Goal: Navigation & Orientation: Find specific page/section

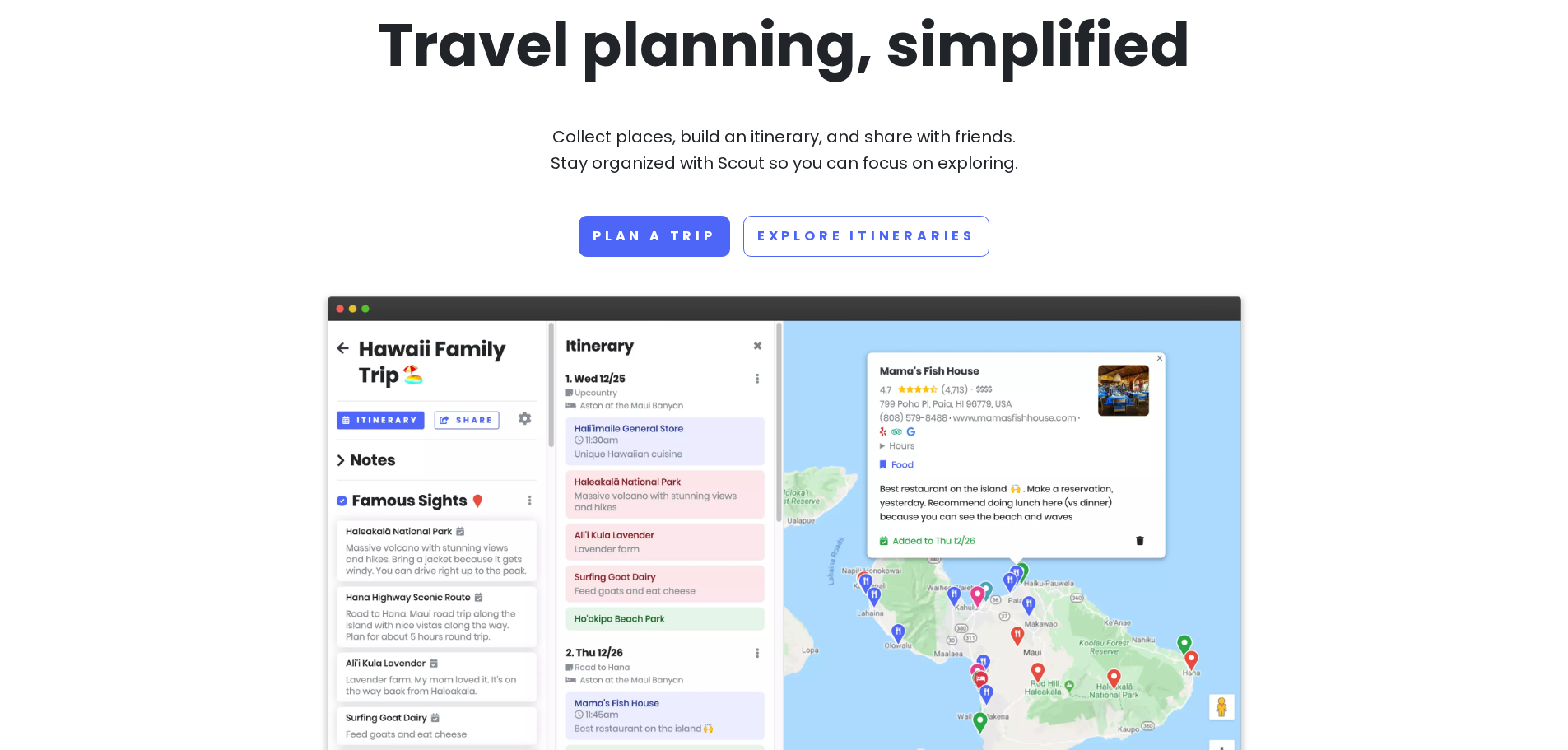
scroll to position [123, 0]
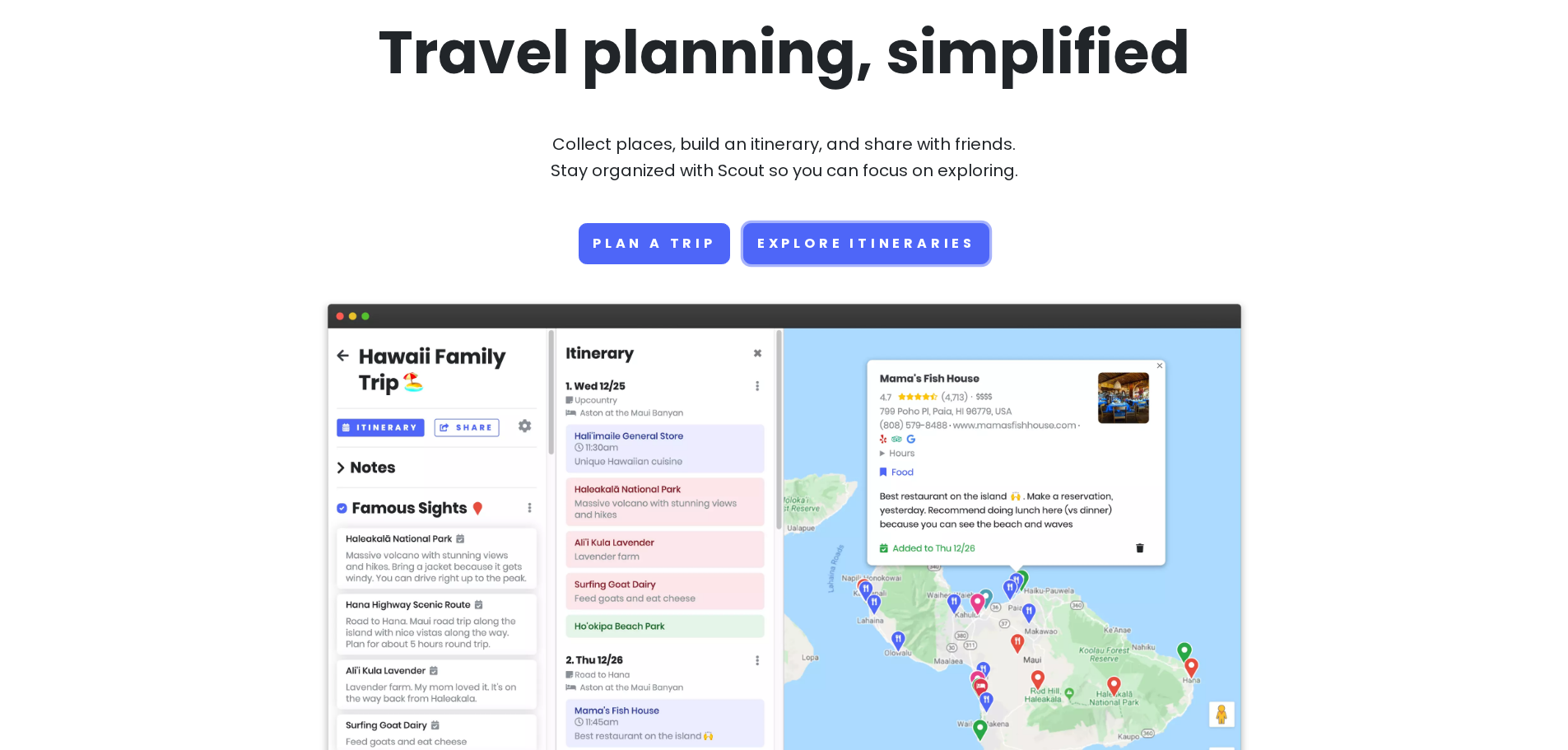
click at [863, 245] on link "Explore Itineraries" at bounding box center [865, 244] width 246 height 41
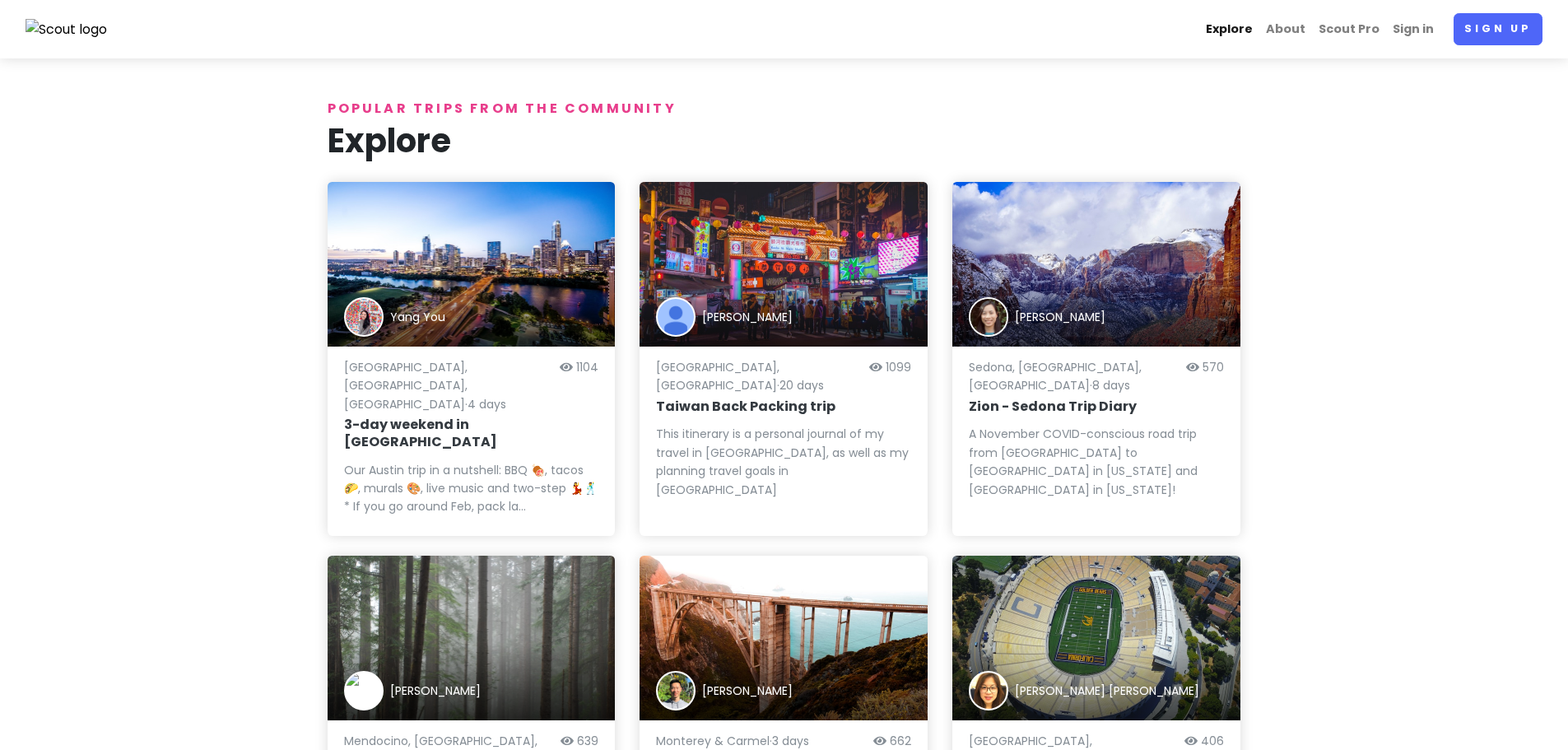
click at [1232, 26] on link "Explore" at bounding box center [1229, 29] width 60 height 33
click at [1289, 26] on link "About" at bounding box center [1285, 29] width 52 height 33
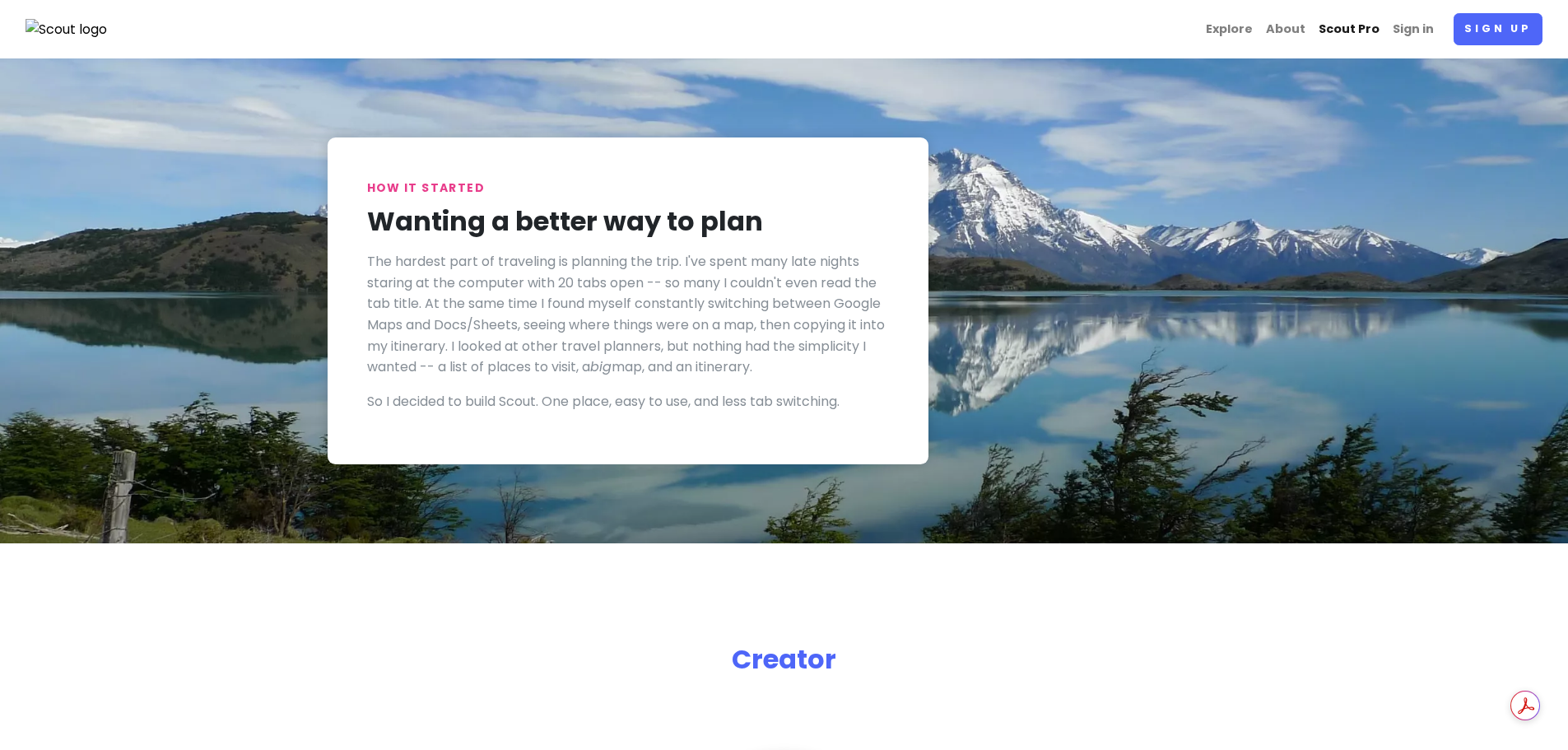
click at [1350, 23] on link "Scout Pro" at bounding box center [1349, 29] width 74 height 33
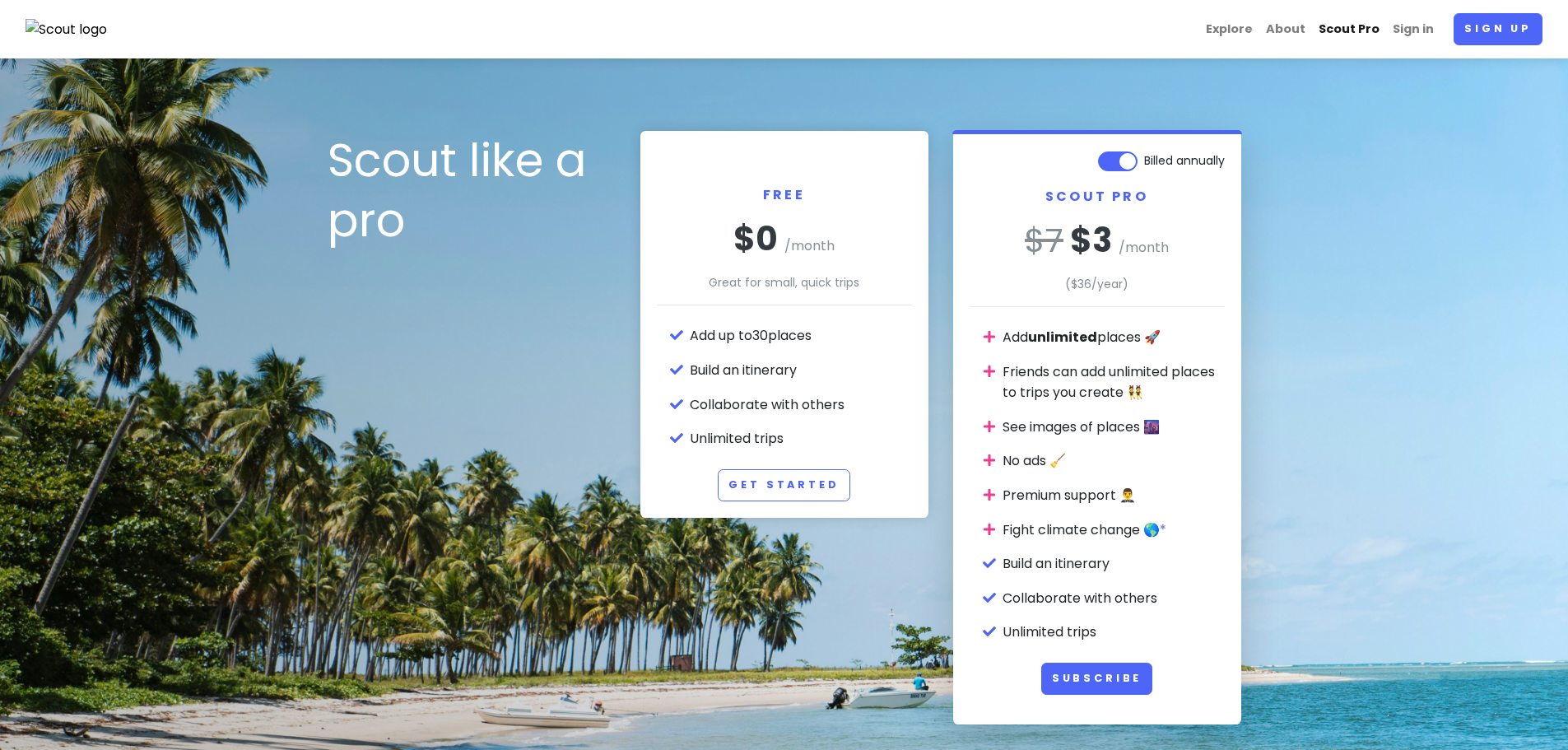
click at [1345, 28] on link "Scout Pro" at bounding box center [1349, 29] width 74 height 33
click at [1300, 28] on link "About" at bounding box center [1285, 29] width 52 height 33
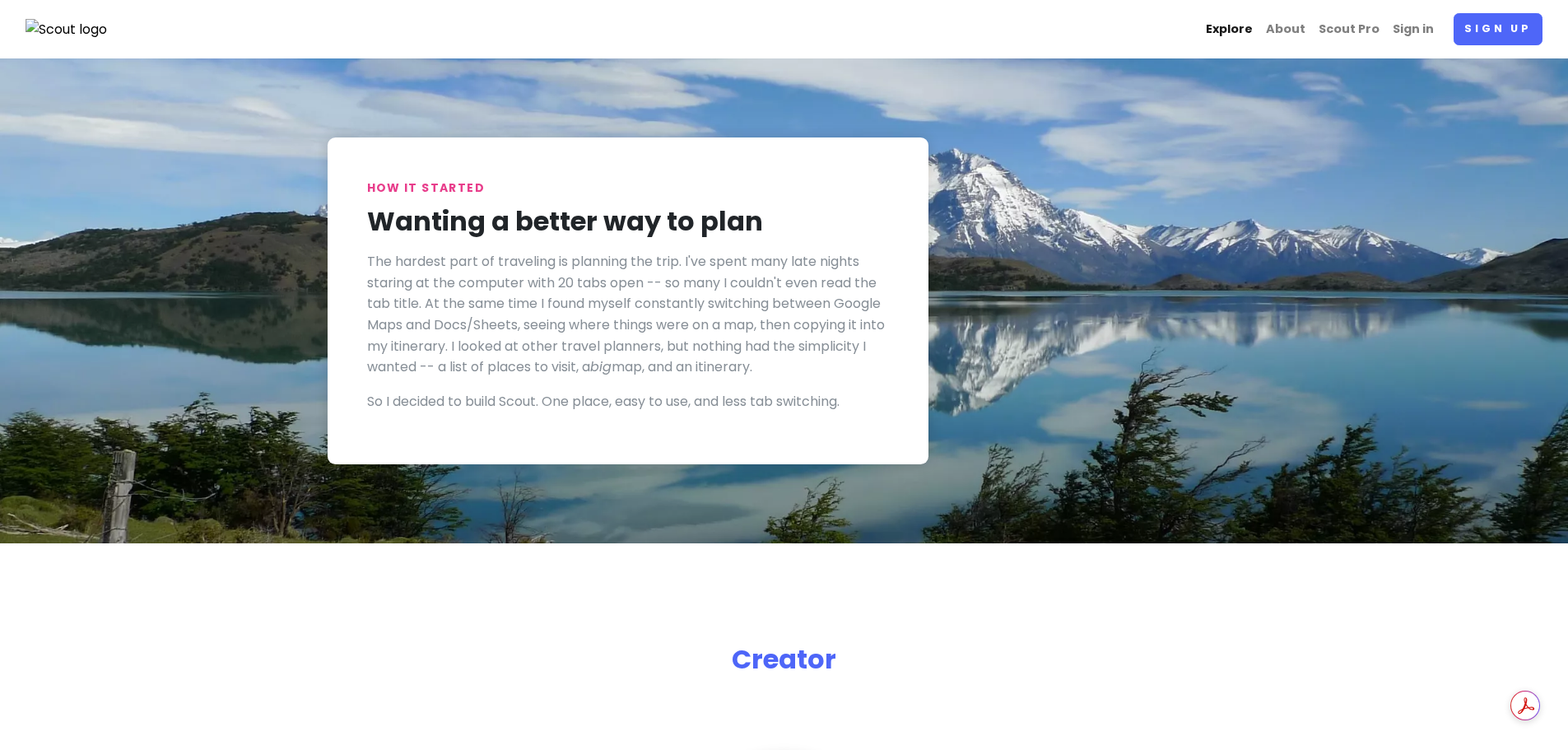
click at [1241, 25] on link "Explore" at bounding box center [1229, 29] width 60 height 33
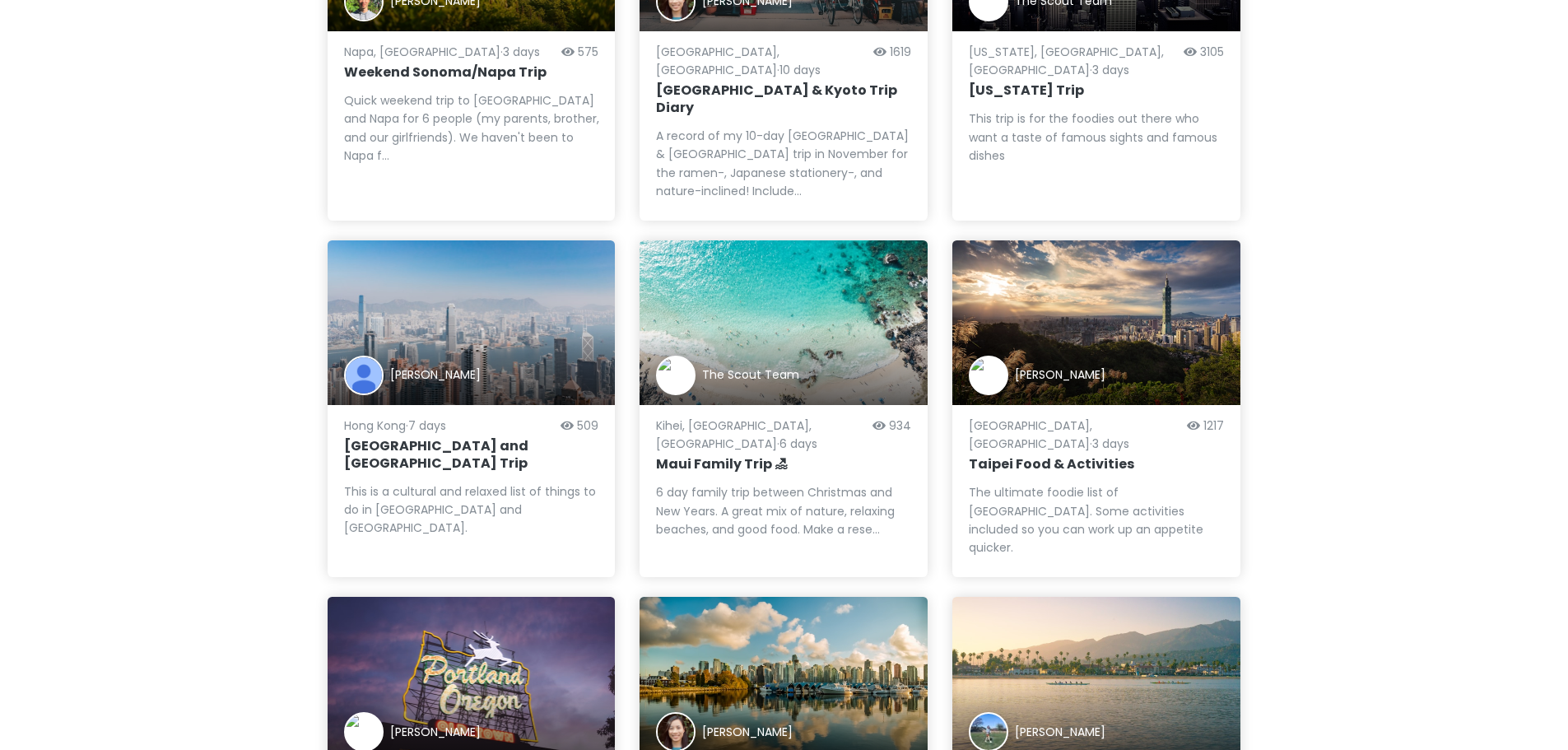
scroll to position [1065, 0]
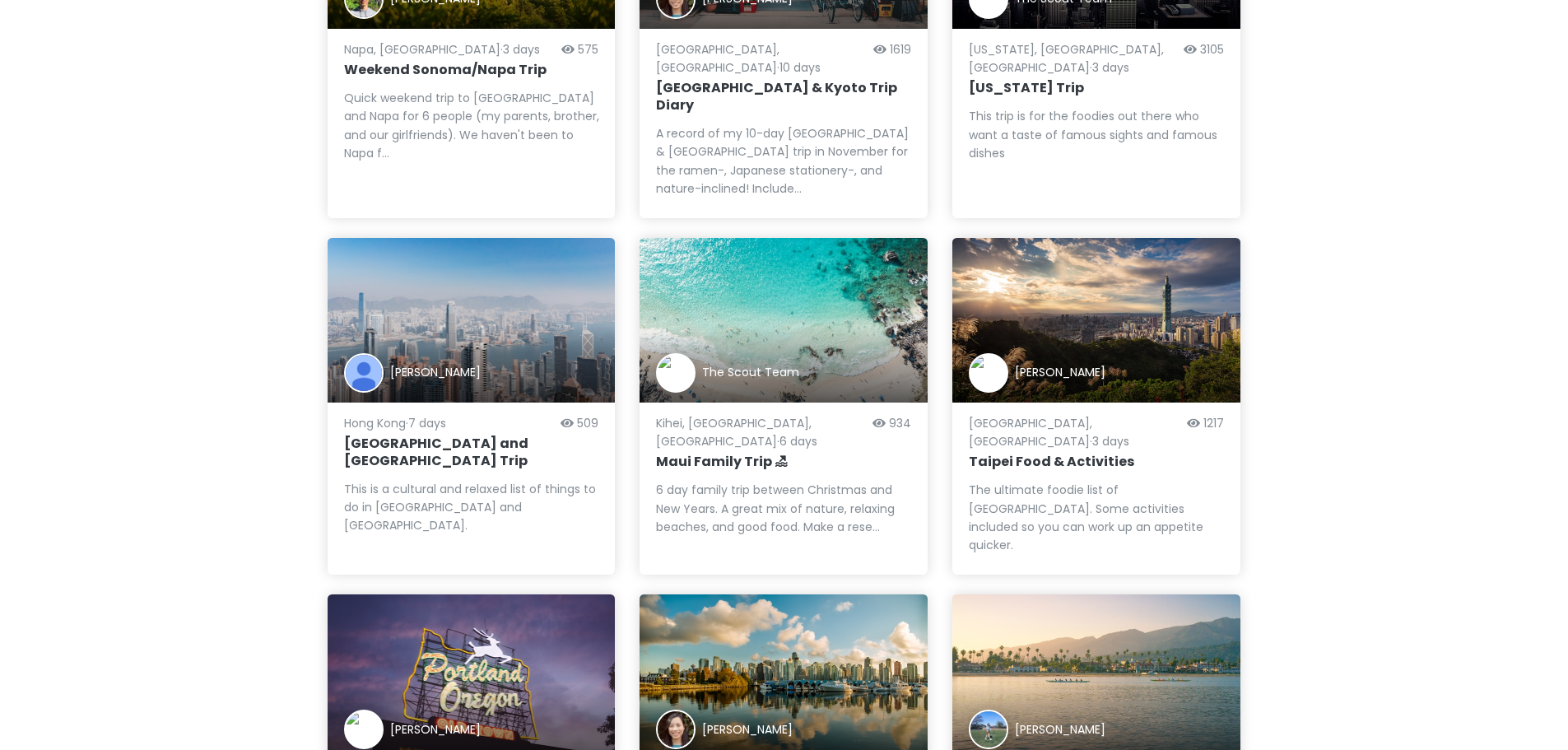
click at [785, 238] on div "The Scout Team" at bounding box center [784, 320] width 288 height 165
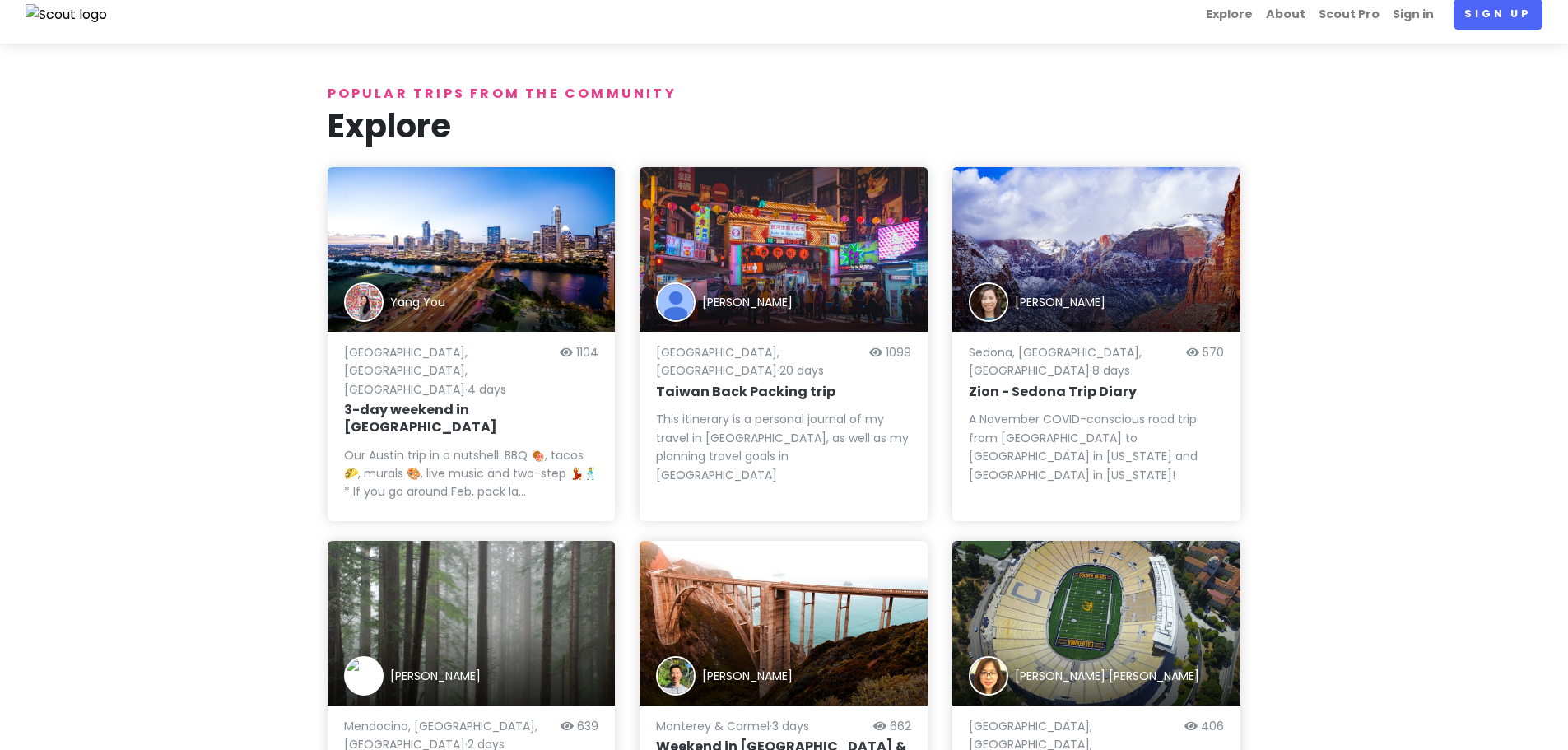
scroll to position [0, 0]
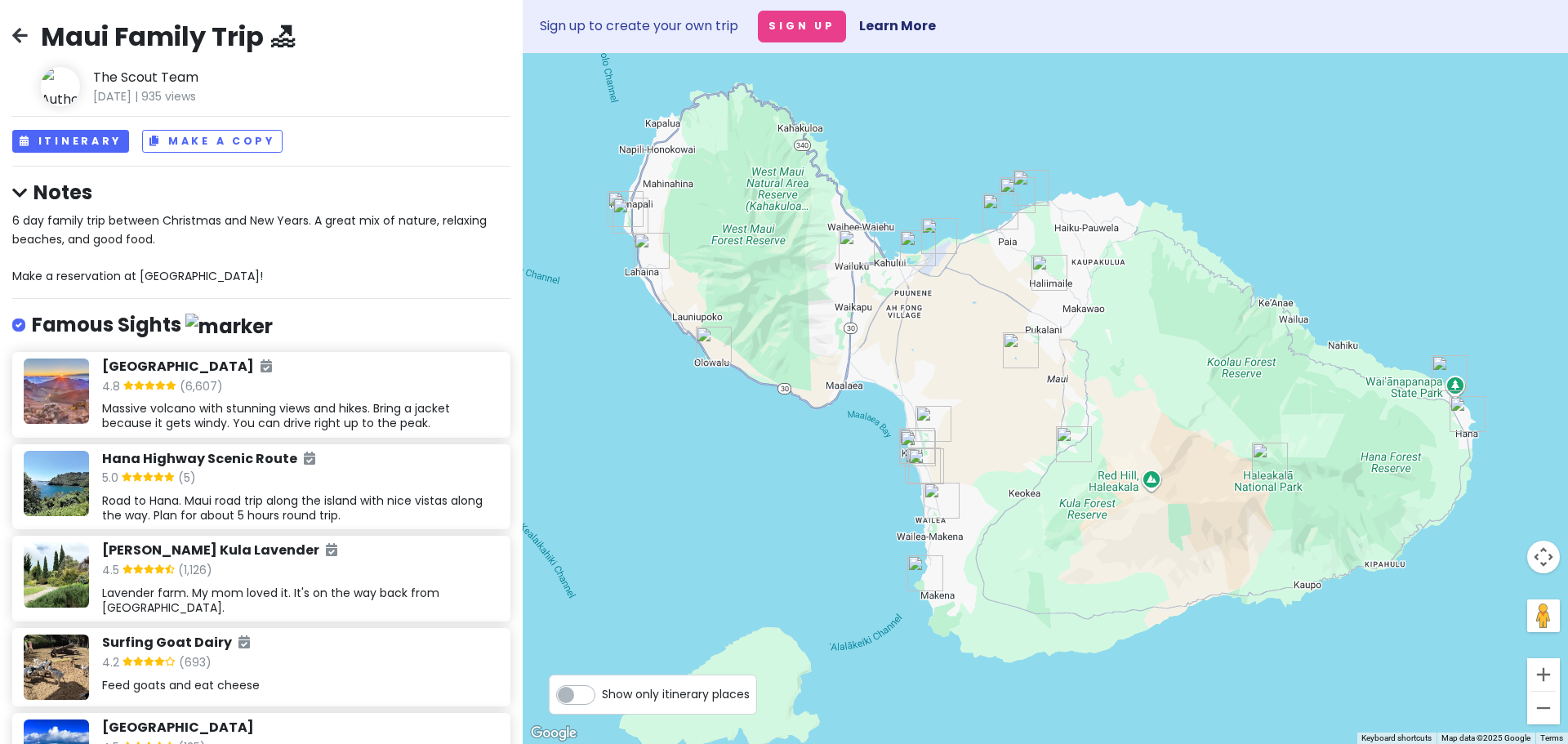
click at [602, 695] on label "Show only itinerary places" at bounding box center [675, 691] width 148 height 20
click at [602, 692] on input "Show only itinerary places" at bounding box center [607, 686] width 11 height 11
click at [602, 694] on label "Show only itinerary places" at bounding box center [675, 691] width 148 height 20
click at [602, 692] on input "Show only itinerary places" at bounding box center [607, 686] width 11 height 11
click at [602, 693] on label "Show only itinerary places" at bounding box center [675, 691] width 148 height 20
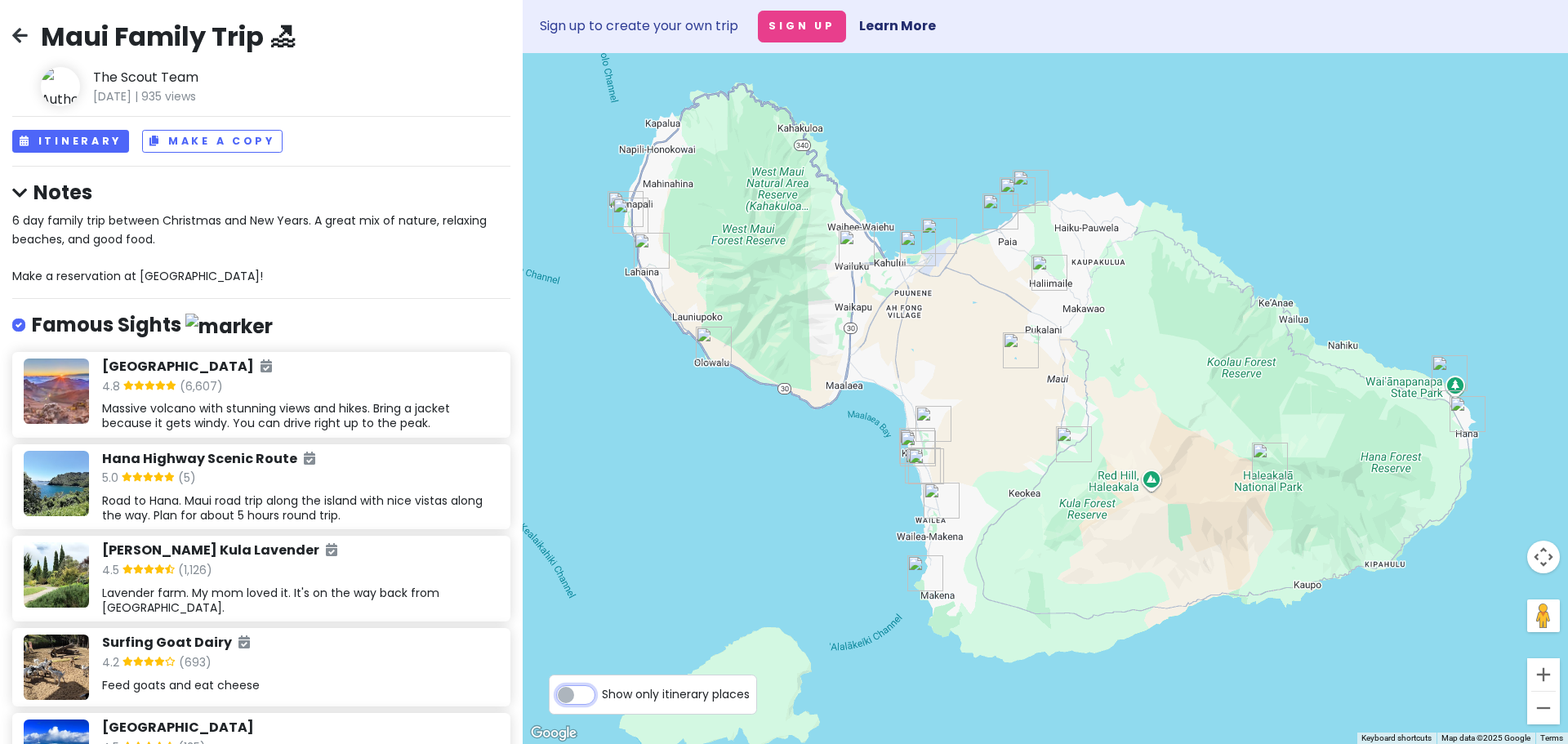
click at [602, 692] on input "Show only itinerary places" at bounding box center [607, 686] width 11 height 11
checkbox input "true"
click at [203, 361] on h6 "Haleakalā National Park" at bounding box center [187, 367] width 170 height 18
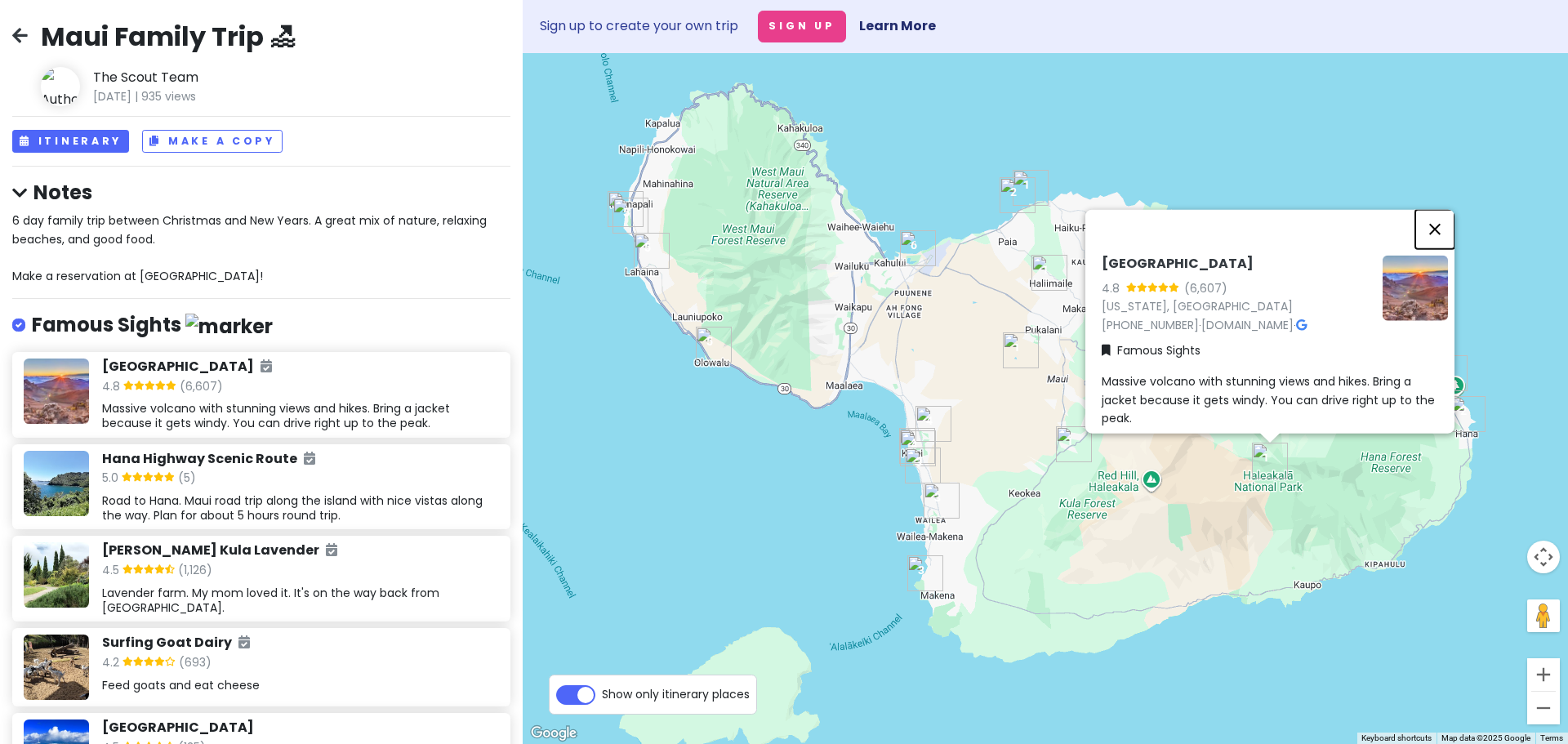
click at [1446, 218] on button "Close" at bounding box center [1435, 229] width 39 height 39
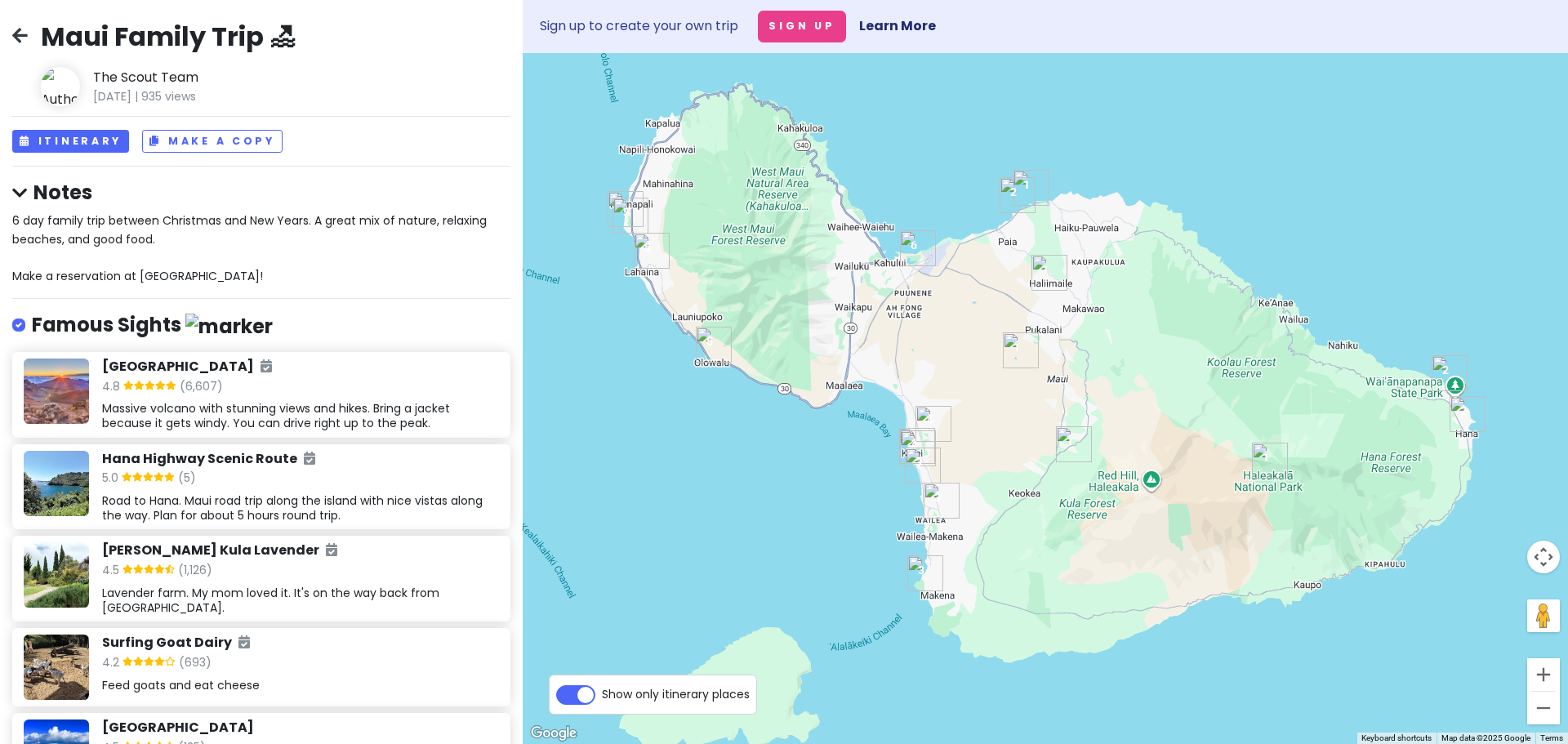
click at [23, 44] on link at bounding box center [21, 37] width 16 height 22
